Goal: Task Accomplishment & Management: Use online tool/utility

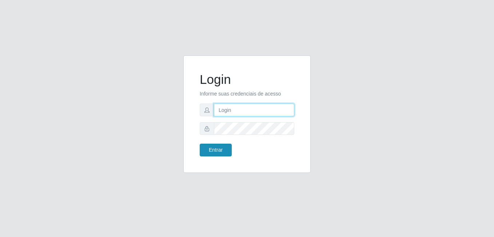
type input "[PERSON_NAME]"
click at [211, 147] on button "Entrar" at bounding box center [216, 149] width 32 height 13
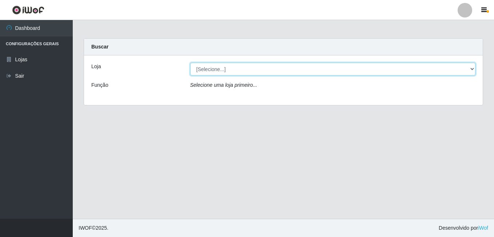
click at [218, 69] on select "[Selecione...] [PERSON_NAME]" at bounding box center [333, 69] width 286 height 13
select select "230"
click at [190, 63] on select "[Selecione...] [PERSON_NAME]" at bounding box center [333, 69] width 286 height 13
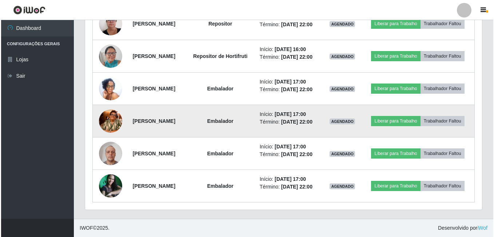
scroll to position [546, 0]
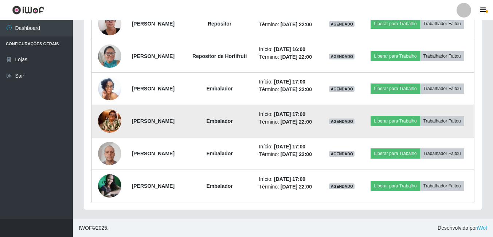
click at [112, 133] on img at bounding box center [109, 121] width 23 height 42
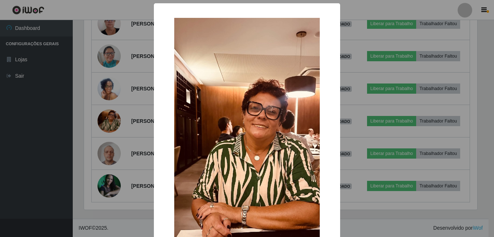
click at [100, 139] on div "× OK Cancel" at bounding box center [247, 118] width 494 height 237
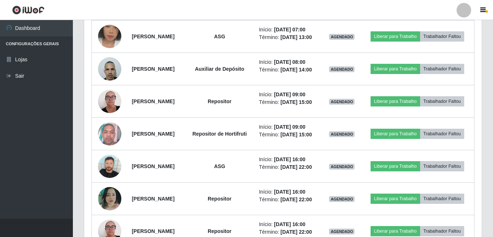
scroll to position [280, 0]
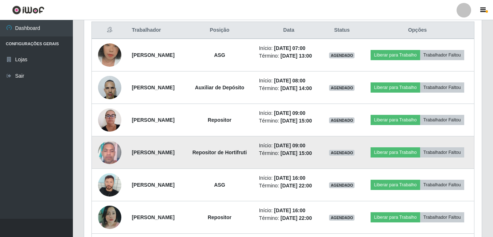
click at [110, 167] on img at bounding box center [109, 152] width 23 height 31
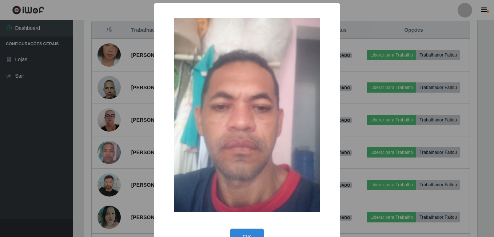
click at [98, 158] on div "× OK Cancel" at bounding box center [247, 118] width 494 height 237
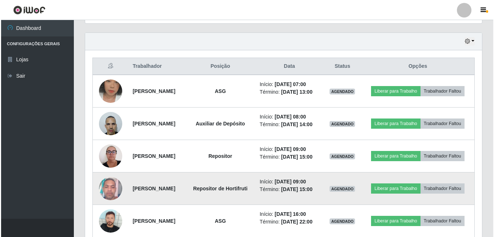
scroll to position [244, 0]
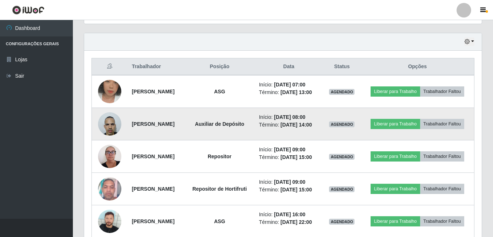
click at [106, 139] on img at bounding box center [109, 123] width 23 height 31
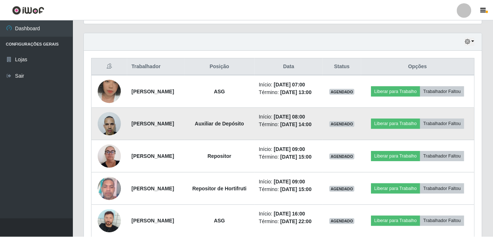
scroll to position [151, 394]
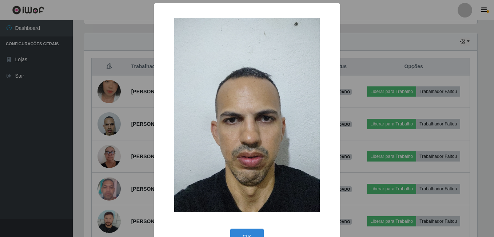
click at [97, 142] on div "× OK Cancel" at bounding box center [247, 118] width 494 height 237
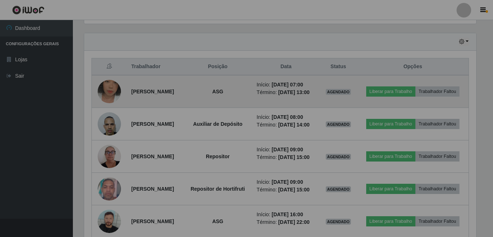
scroll to position [151, 397]
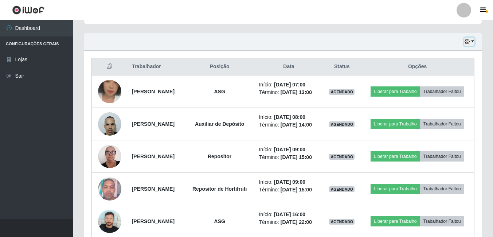
click at [467, 42] on icon "button" at bounding box center [466, 41] width 5 height 5
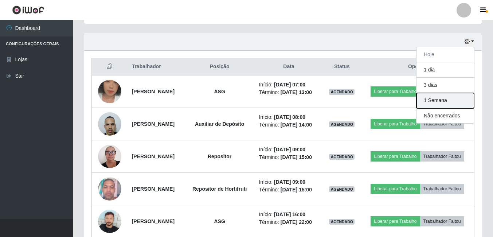
click at [448, 99] on button "1 Semana" at bounding box center [445, 100] width 58 height 15
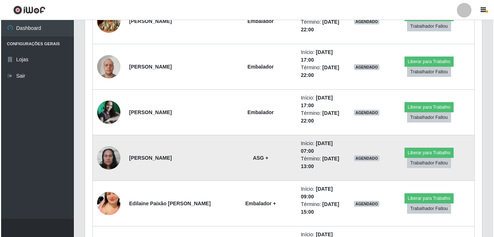
scroll to position [754, 0]
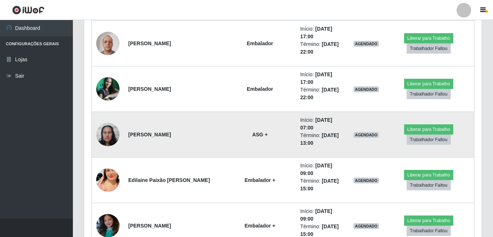
click at [115, 138] on img at bounding box center [107, 134] width 23 height 31
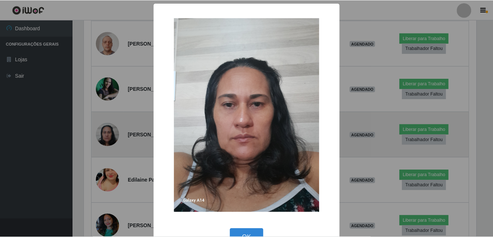
scroll to position [151, 394]
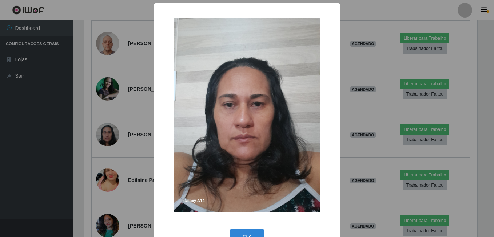
click at [84, 135] on div "× OK Cancel" at bounding box center [247, 118] width 494 height 237
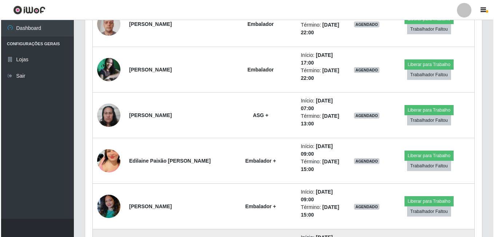
scroll to position [863, 0]
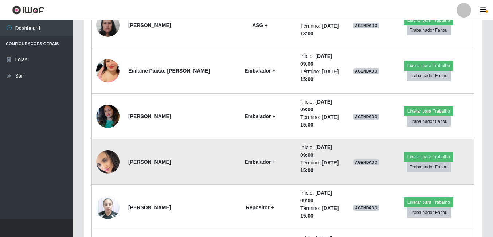
click at [108, 155] on img at bounding box center [107, 161] width 23 height 25
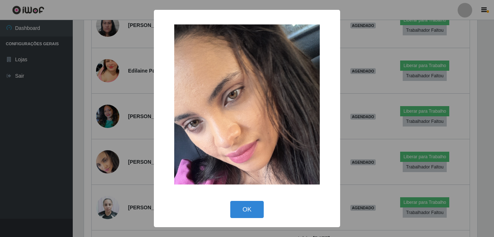
click at [90, 161] on div "× OK Cancel" at bounding box center [247, 118] width 494 height 237
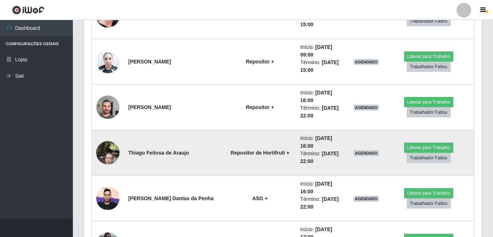
click at [103, 150] on img at bounding box center [107, 152] width 23 height 31
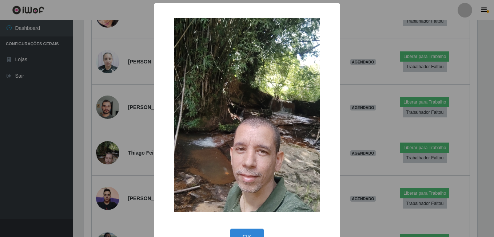
click at [88, 149] on div "× OK Cancel" at bounding box center [247, 118] width 494 height 237
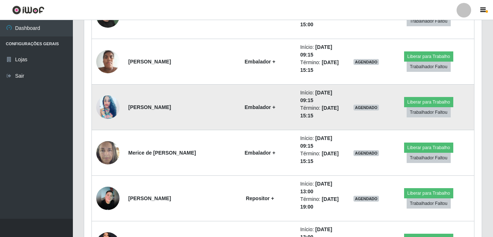
click at [97, 111] on img at bounding box center [107, 106] width 23 height 29
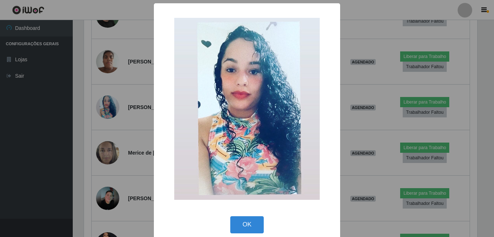
click at [85, 126] on div "× OK Cancel" at bounding box center [247, 118] width 494 height 237
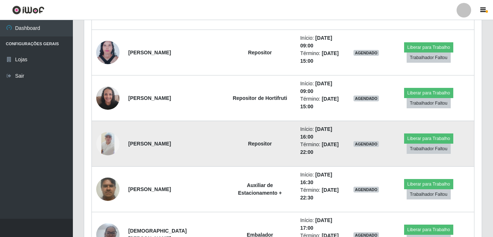
click at [109, 137] on img at bounding box center [107, 143] width 23 height 23
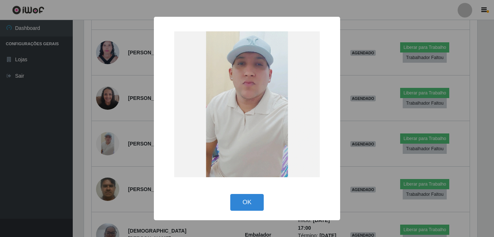
click at [107, 137] on div "× OK Cancel" at bounding box center [247, 118] width 494 height 237
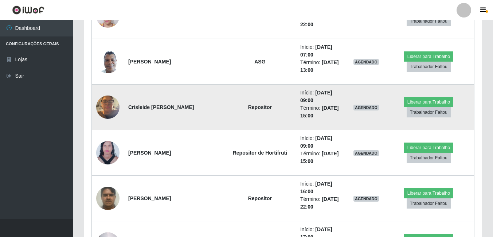
click at [112, 113] on img at bounding box center [107, 106] width 23 height 31
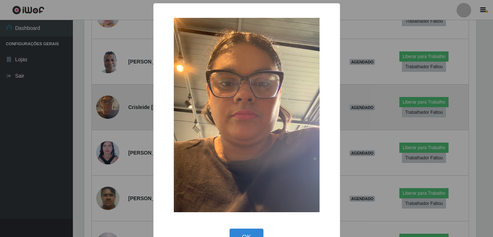
scroll to position [151, 394]
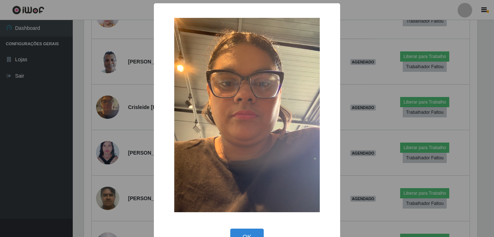
click at [107, 126] on div "× OK Cancel" at bounding box center [247, 118] width 494 height 237
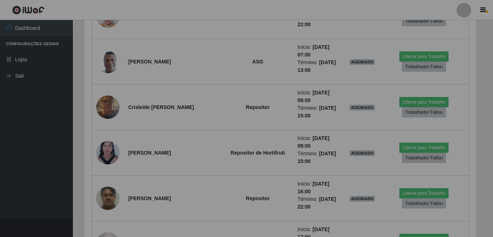
scroll to position [363912, 363666]
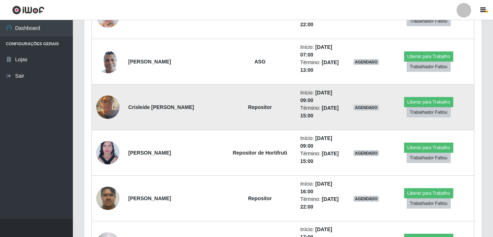
click at [107, 102] on img at bounding box center [107, 106] width 23 height 31
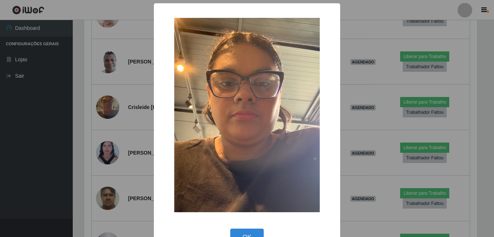
click at [93, 123] on div "× OK Cancel" at bounding box center [247, 118] width 494 height 237
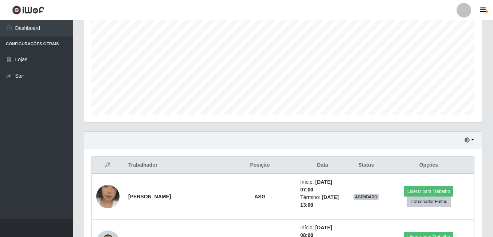
scroll to position [182, 0]
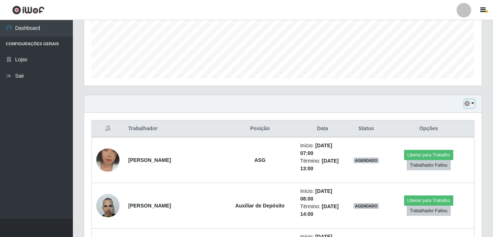
click at [468, 99] on button "button" at bounding box center [469, 103] width 10 height 8
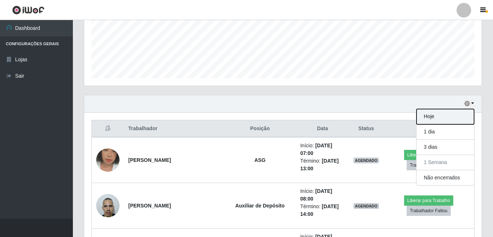
click at [440, 111] on button "Hoje" at bounding box center [445, 116] width 58 height 15
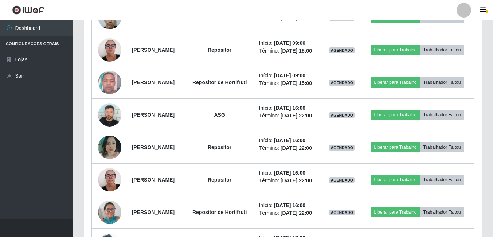
scroll to position [403, 0]
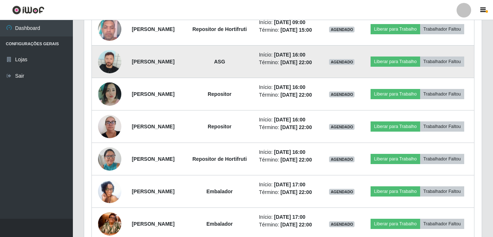
click at [472, 77] on td "Liberar para Trabalho Trabalhador Faltou" at bounding box center [416, 62] width 113 height 32
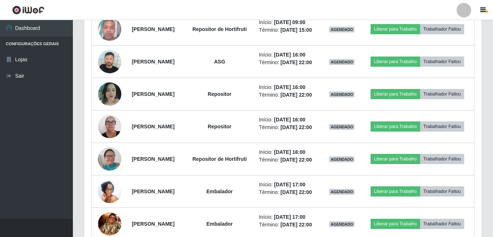
click at [480, 75] on div "Trabalhador Posição Data Status Opções [PERSON_NAME] ASG Início: [DATE] 07:00 T…" at bounding box center [282, 101] width 397 height 421
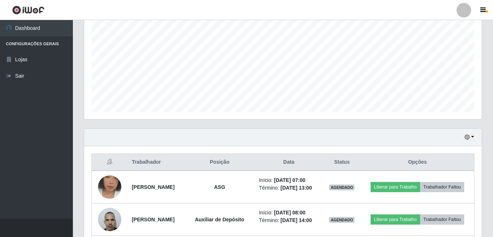
scroll to position [185, 0]
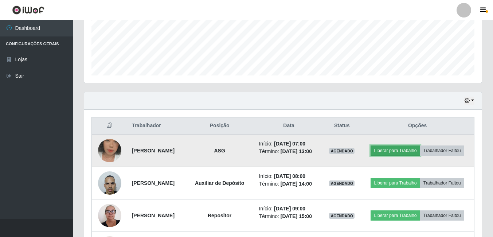
click at [405, 145] on button "Liberar para Trabalho" at bounding box center [394, 150] width 49 height 10
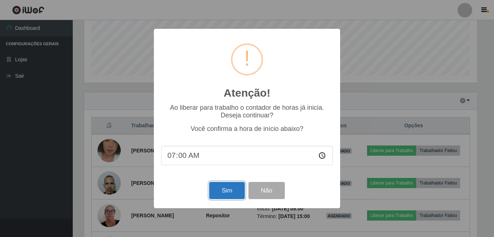
click at [233, 191] on button "Sim" at bounding box center [226, 190] width 35 height 17
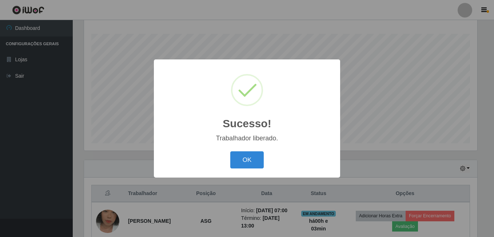
click at [230, 151] on button "OK" at bounding box center [247, 159] width 34 height 17
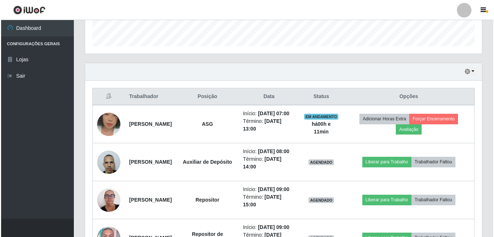
scroll to position [226, 0]
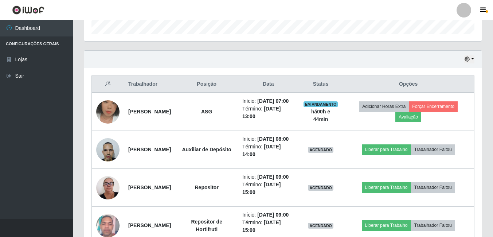
click at [175, 86] on th "Trabalhador" at bounding box center [149, 84] width 51 height 17
click at [221, 79] on th "Posição" at bounding box center [206, 84] width 62 height 17
drag, startPoint x: 246, startPoint y: 82, endPoint x: 225, endPoint y: 81, distance: 20.4
click at [225, 81] on th "Posição" at bounding box center [206, 84] width 62 height 17
drag, startPoint x: 225, startPoint y: 81, endPoint x: 203, endPoint y: 74, distance: 23.5
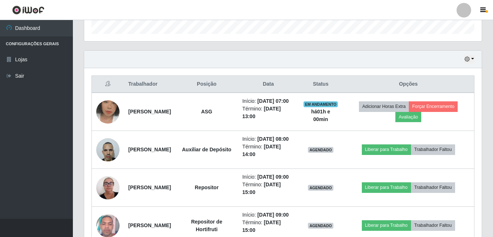
click at [224, 62] on div "Hoje 1 dia 3 dias 1 Semana Não encerrados" at bounding box center [282, 59] width 397 height 17
drag, startPoint x: 224, startPoint y: 62, endPoint x: 268, endPoint y: 55, distance: 44.6
click at [268, 55] on div "Hoje 1 dia 3 dias 1 Semana Não encerrados" at bounding box center [282, 59] width 397 height 17
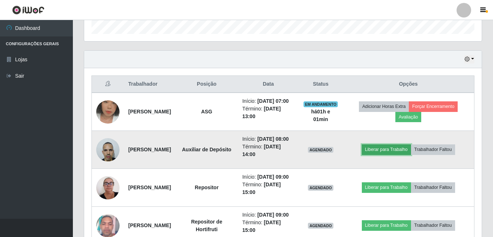
click at [395, 154] on button "Liberar para Trabalho" at bounding box center [386, 149] width 49 height 10
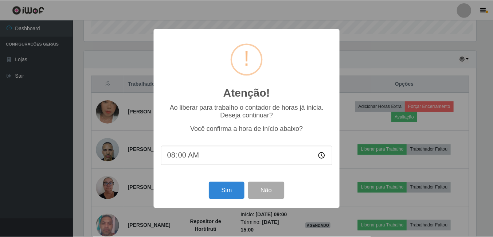
scroll to position [151, 394]
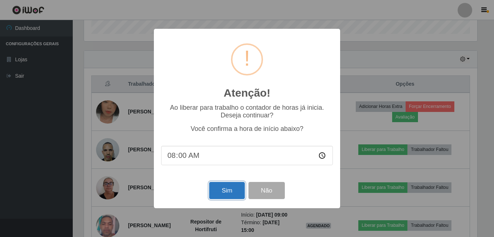
click at [236, 192] on button "Sim" at bounding box center [226, 190] width 35 height 17
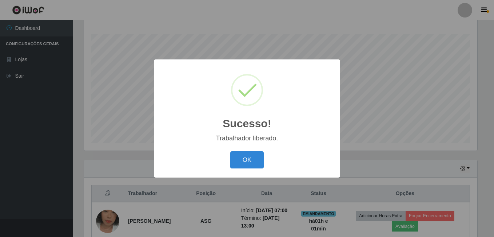
click at [230, 151] on button "OK" at bounding box center [247, 159] width 34 height 17
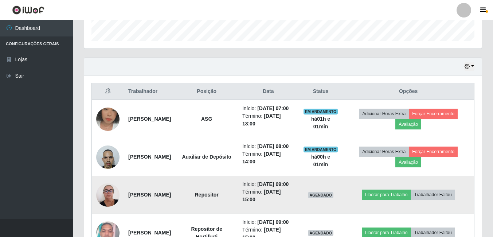
scroll to position [226, 0]
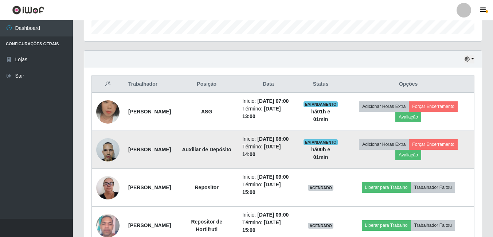
drag, startPoint x: 149, startPoint y: 166, endPoint x: 128, endPoint y: 156, distance: 23.3
click at [128, 156] on td "[PERSON_NAME]" at bounding box center [149, 150] width 51 height 38
drag, startPoint x: 128, startPoint y: 156, endPoint x: 122, endPoint y: 144, distance: 13.2
click at [122, 144] on td at bounding box center [108, 150] width 32 height 38
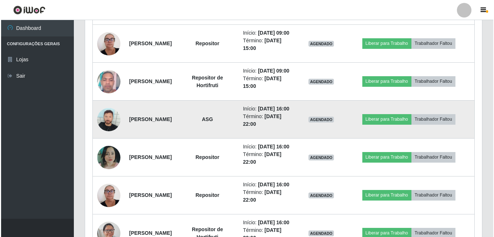
scroll to position [372, 0]
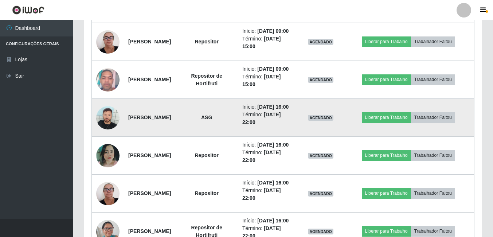
click at [117, 129] on img at bounding box center [107, 117] width 23 height 23
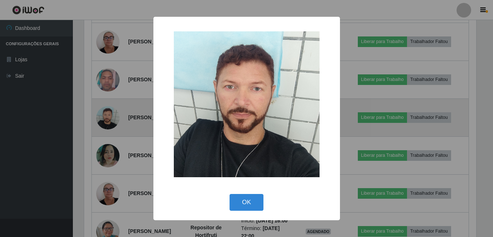
scroll to position [151, 394]
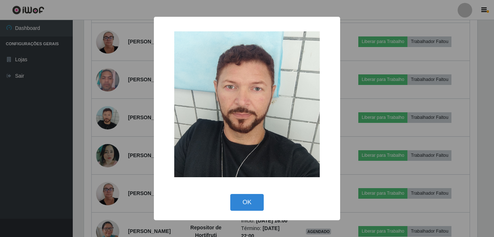
click at [72, 150] on div "× OK Cancel" at bounding box center [247, 118] width 494 height 237
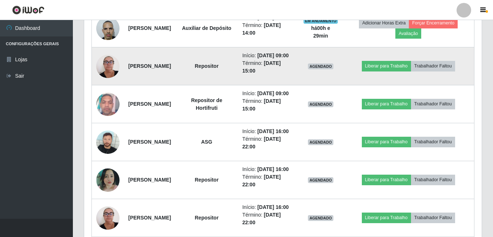
scroll to position [336, 0]
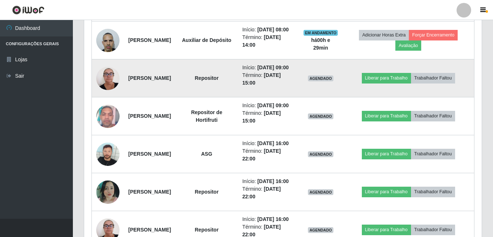
click at [106, 97] on td at bounding box center [108, 78] width 32 height 38
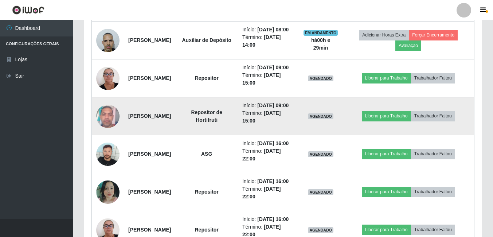
click at [108, 131] on img at bounding box center [107, 115] width 23 height 31
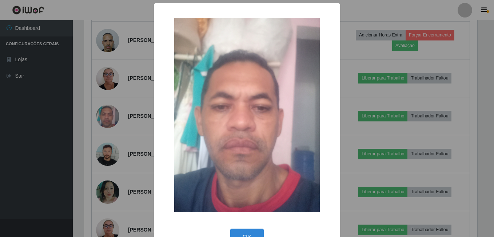
click at [95, 135] on div "× OK Cancel" at bounding box center [247, 118] width 494 height 237
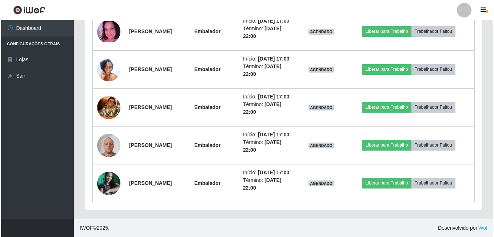
scroll to position [663, 0]
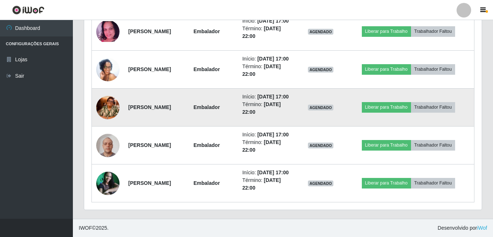
click at [108, 128] on img at bounding box center [107, 108] width 23 height 42
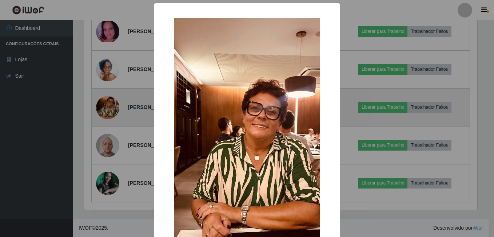
scroll to position [151, 394]
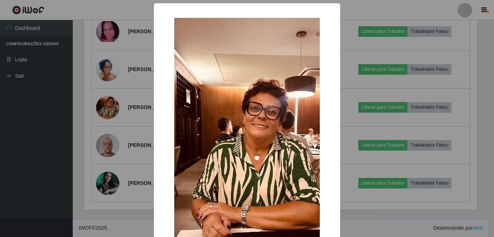
click at [138, 156] on div "× OK Cancel" at bounding box center [247, 118] width 494 height 237
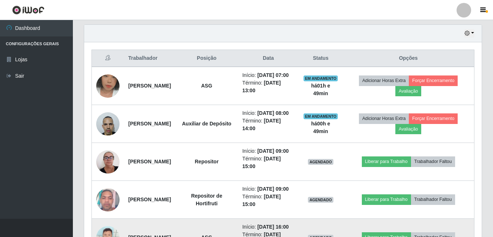
scroll to position [308, 0]
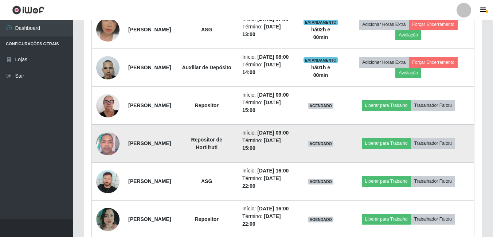
click at [95, 147] on td at bounding box center [108, 144] width 32 height 38
click at [389, 148] on button "Liberar para Trabalho" at bounding box center [386, 143] width 49 height 10
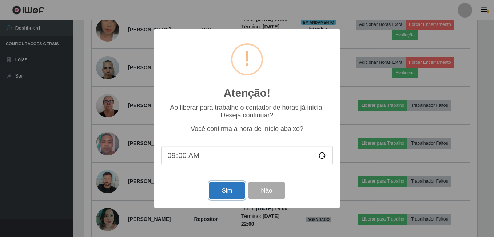
click at [234, 191] on button "Sim" at bounding box center [226, 190] width 35 height 17
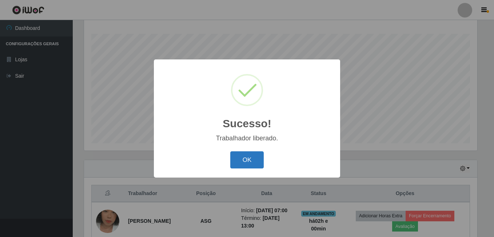
click at [244, 163] on button "OK" at bounding box center [247, 159] width 34 height 17
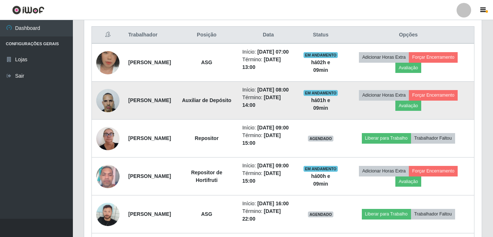
scroll to position [263, 0]
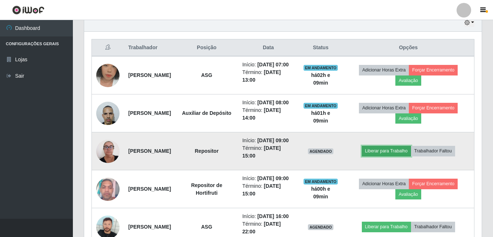
click at [378, 156] on button "Liberar para Trabalho" at bounding box center [386, 151] width 49 height 10
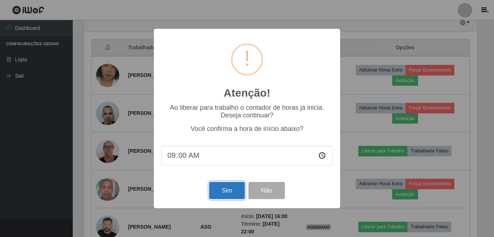
click at [240, 189] on button "Sim" at bounding box center [226, 190] width 35 height 17
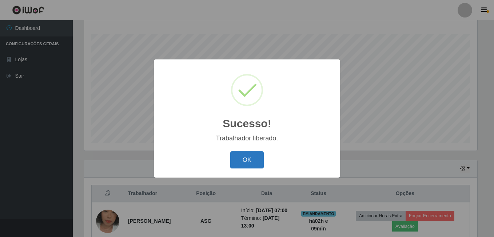
click at [246, 158] on button "OK" at bounding box center [247, 159] width 34 height 17
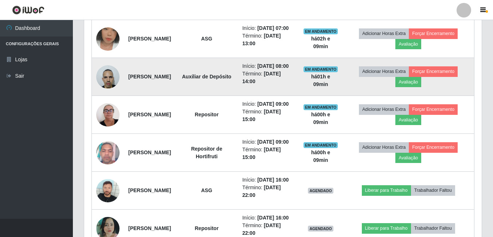
scroll to position [336, 0]
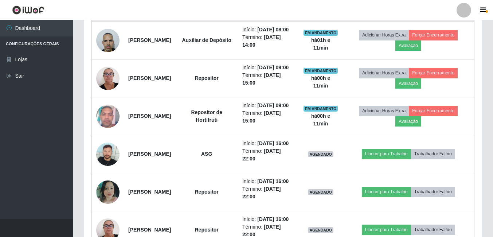
click at [165, 21] on td "[PERSON_NAME]" at bounding box center [149, 2] width 51 height 38
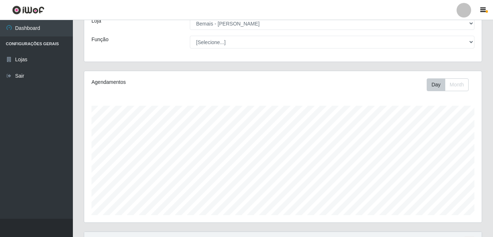
scroll to position [33, 0]
